Goal: Task Accomplishment & Management: Manage account settings

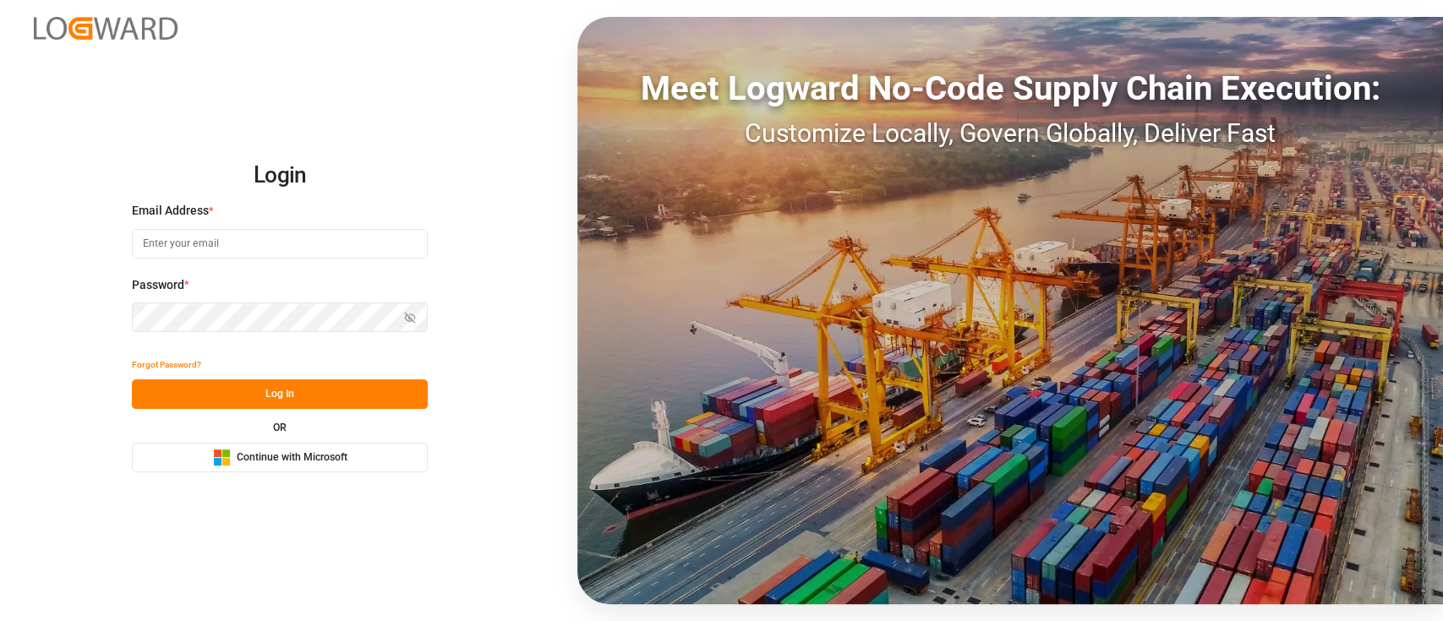
click at [353, 457] on button "Microsoft Logo Continue with Microsoft" at bounding box center [280, 458] width 296 height 30
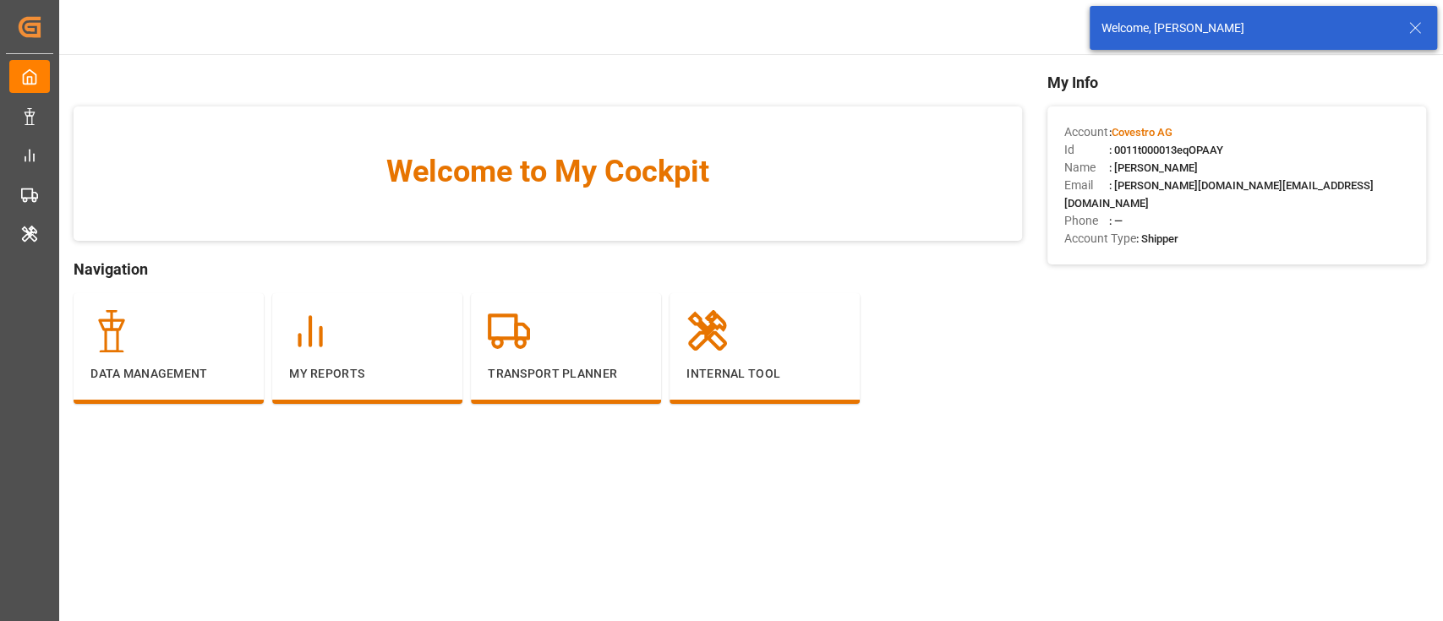
click at [1414, 28] on icon at bounding box center [1415, 28] width 20 height 20
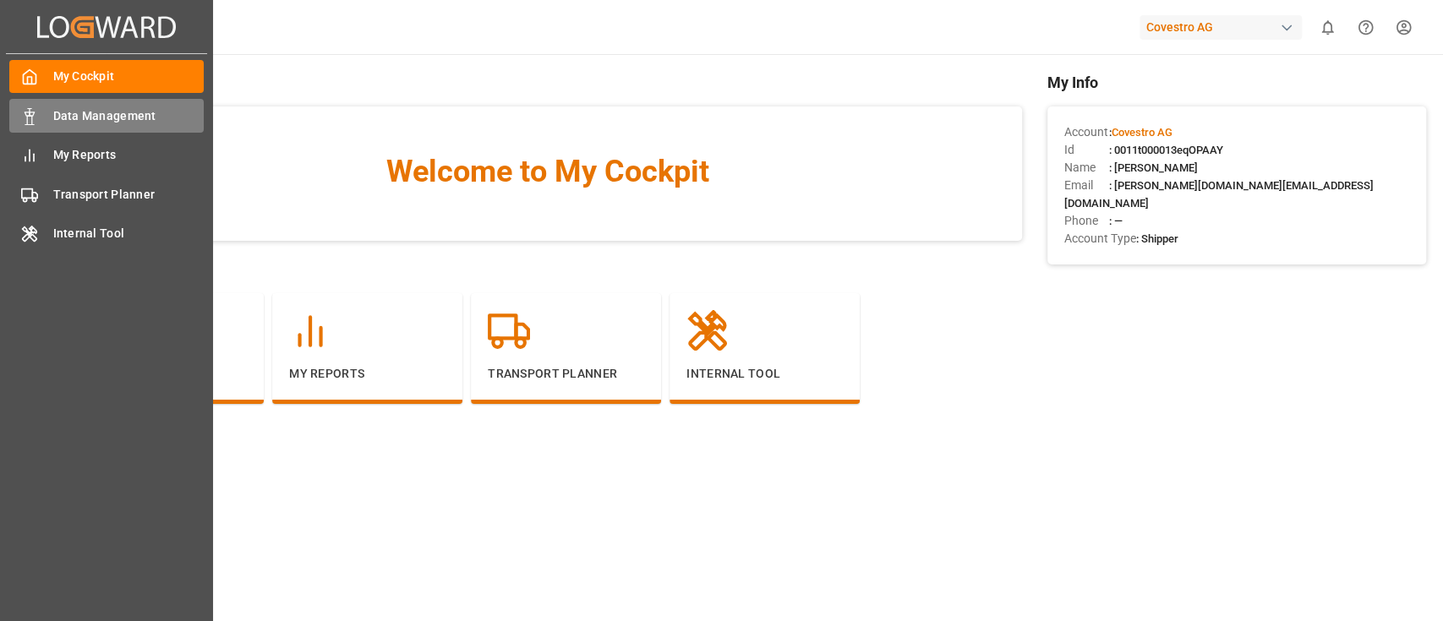
click at [156, 111] on span "Data Management" at bounding box center [128, 116] width 151 height 18
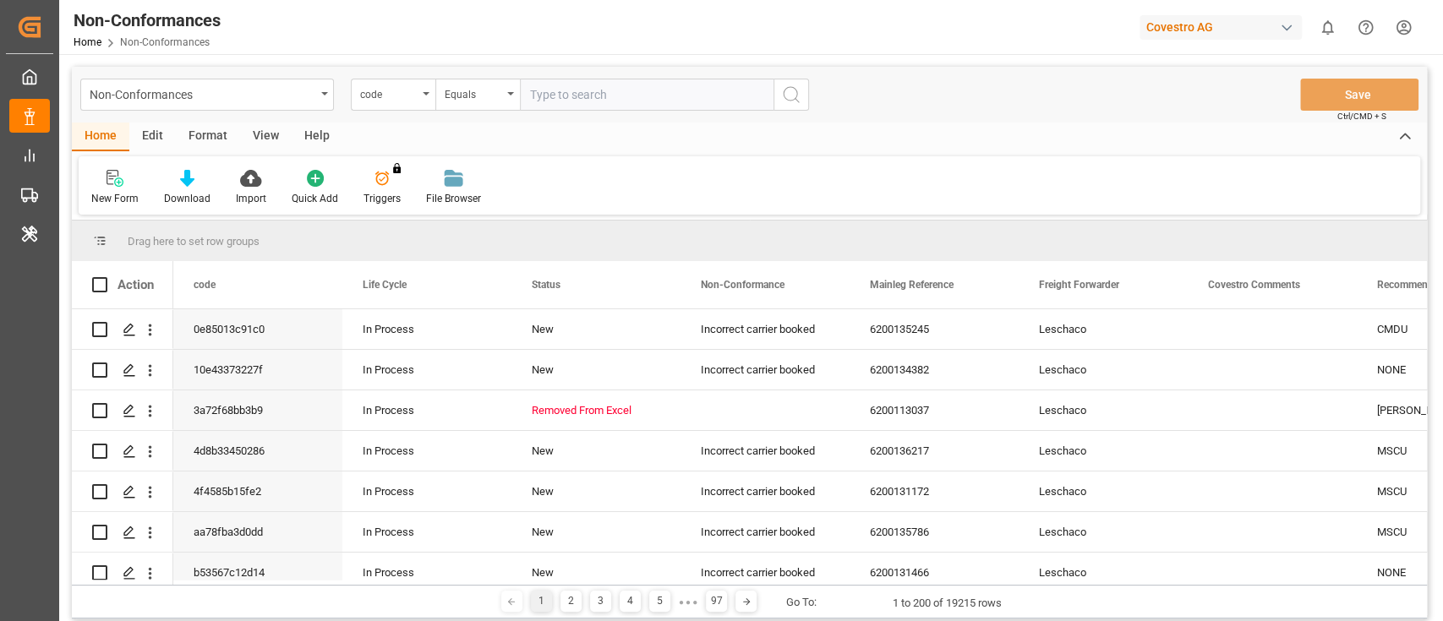
click at [154, 134] on div "Edit" at bounding box center [152, 137] width 46 height 29
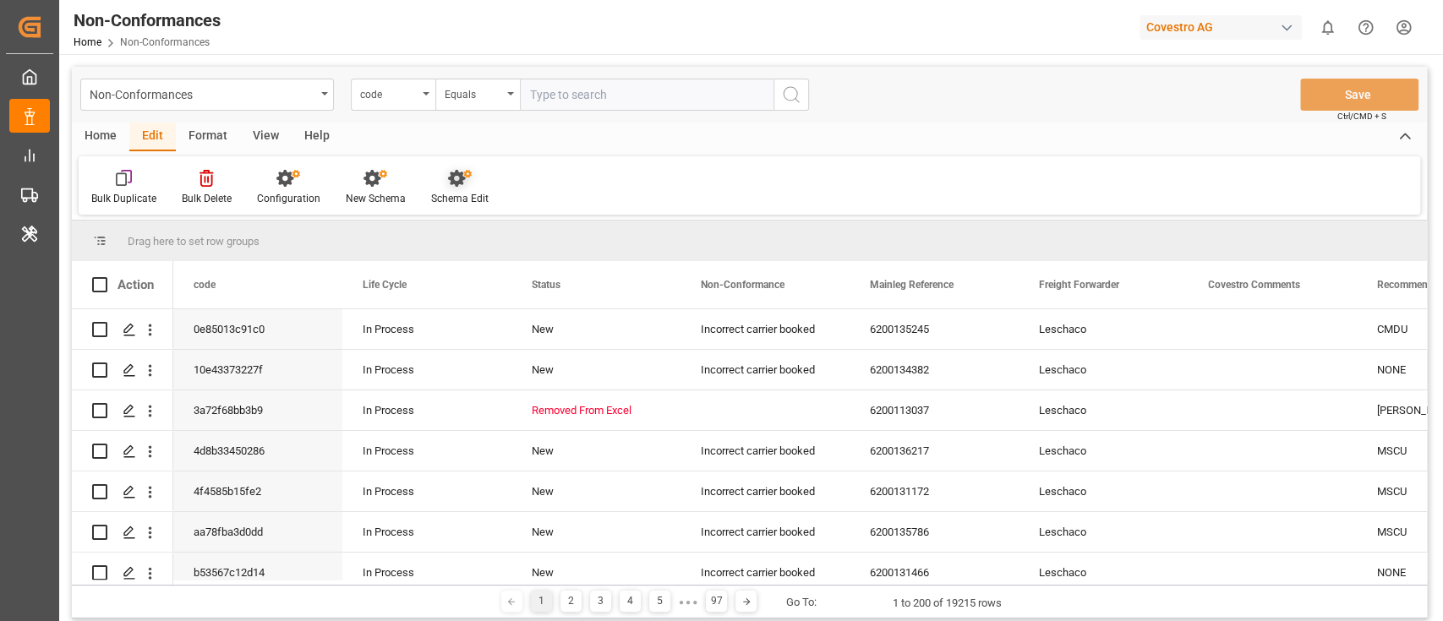
click at [420, 201] on div "Schema Edit" at bounding box center [459, 187] width 83 height 37
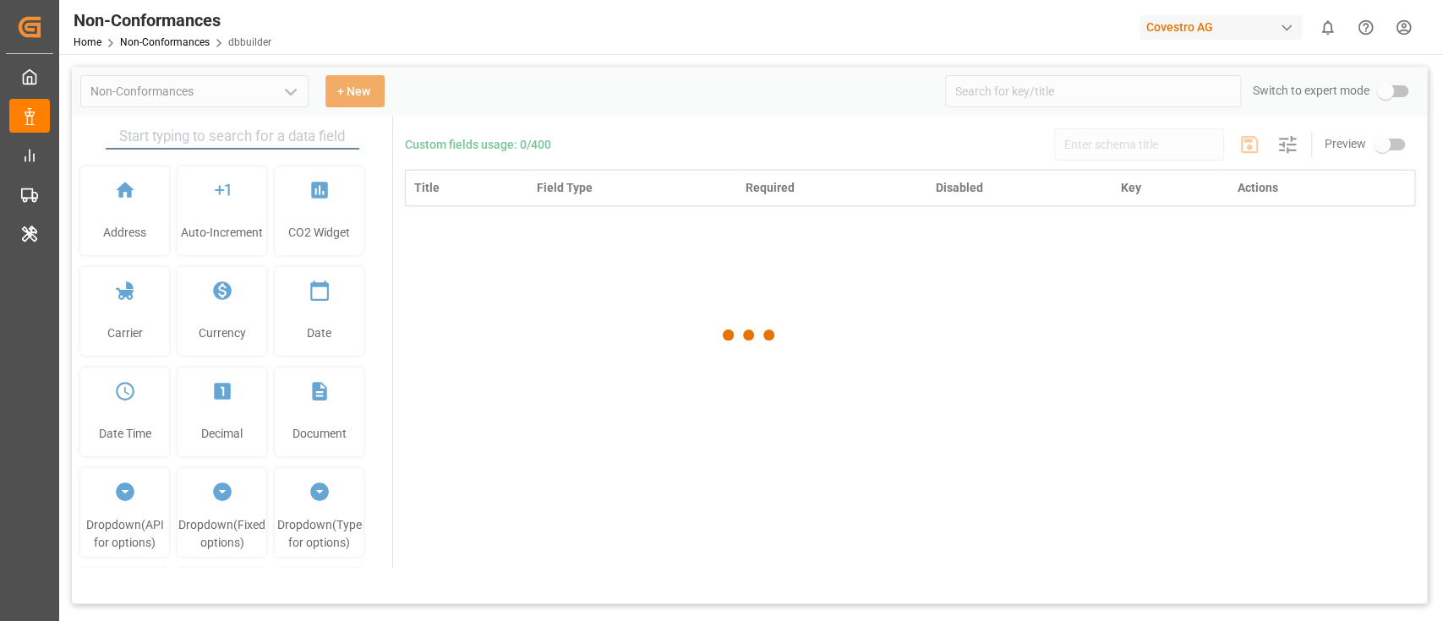
type input "Non-Conformances"
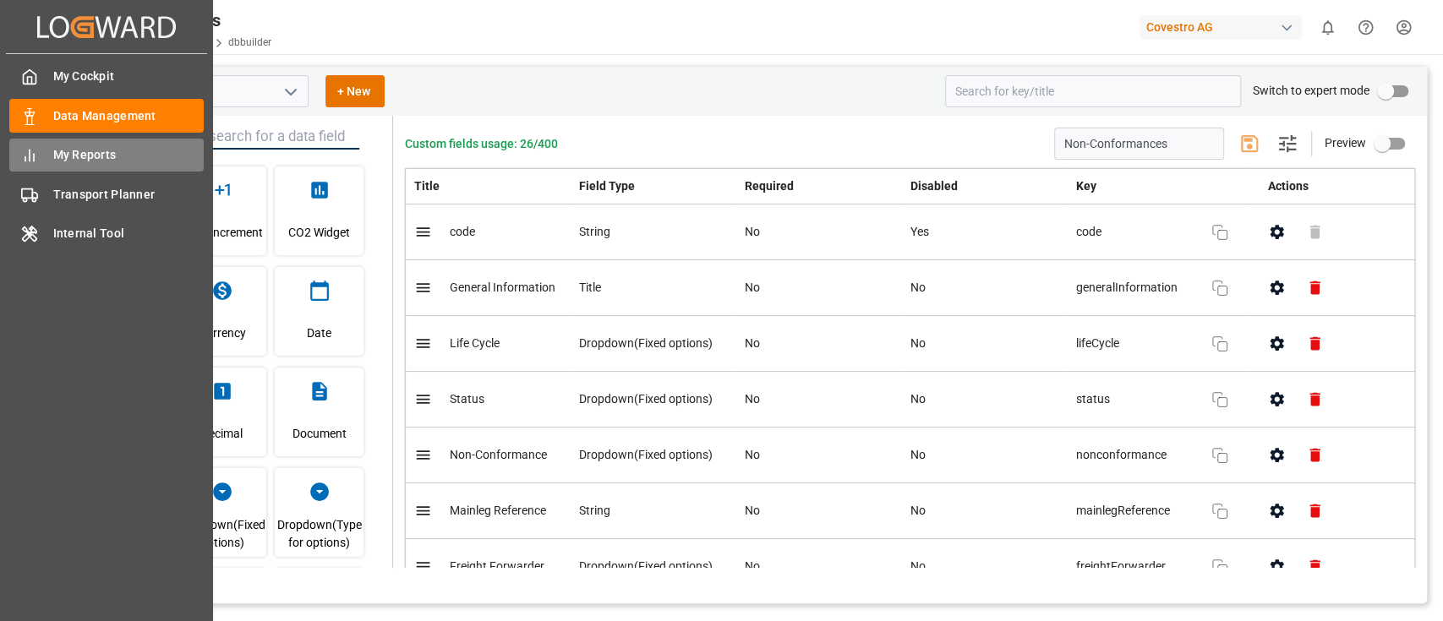
click at [62, 168] on div "My Reports My Reports" at bounding box center [106, 155] width 194 height 33
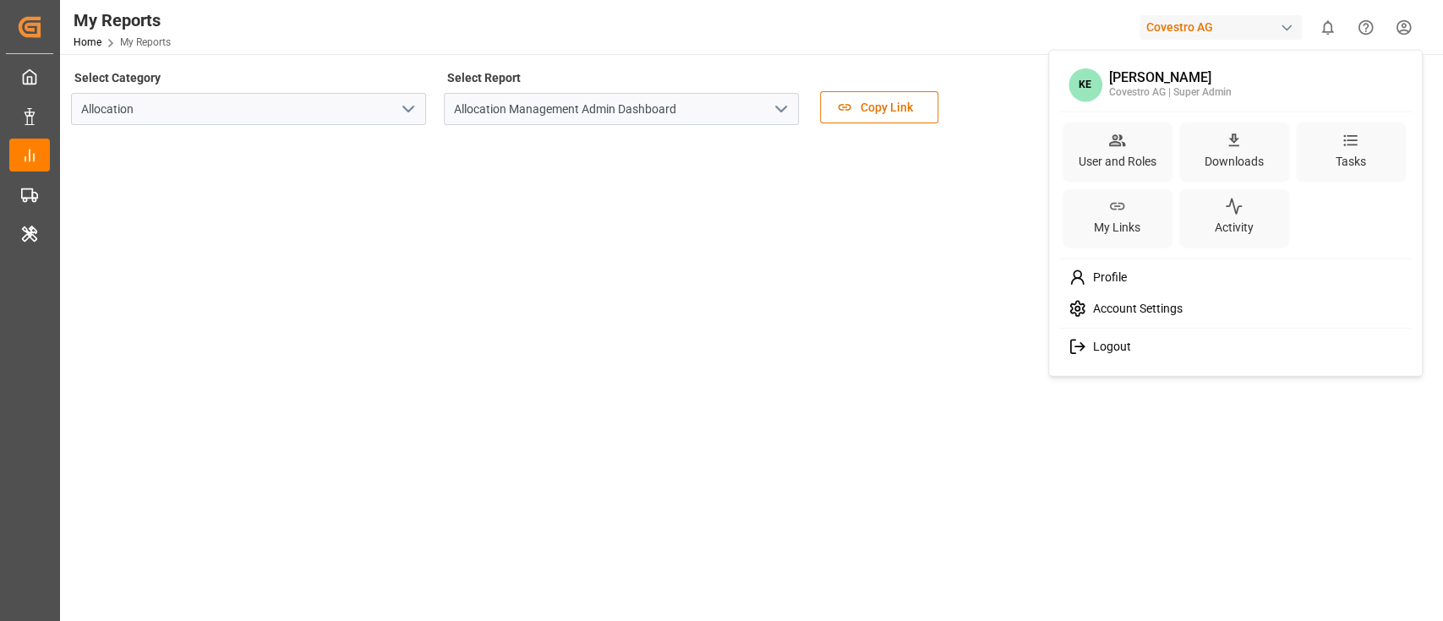
click at [1411, 30] on html "Created by potrace 1.15, written by Peter Selinger 2001-2017 Created by potrace…" at bounding box center [721, 310] width 1443 height 621
click at [1146, 149] on div "User and Roles" at bounding box center [1117, 161] width 85 height 25
